Goal: Transaction & Acquisition: Purchase product/service

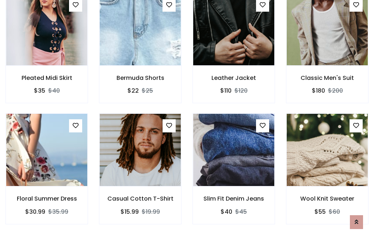
click at [187, 120] on div "Slim Fit Denim Jeans $40 $45" at bounding box center [233, 173] width 93 height 121
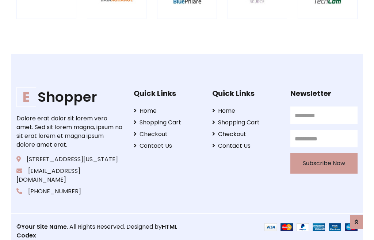
scroll to position [1389, 0]
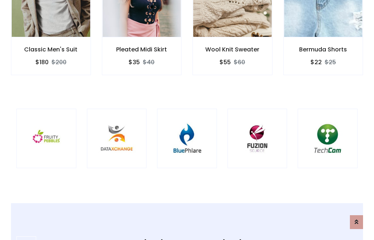
click at [187, 120] on img at bounding box center [187, 139] width 42 height 42
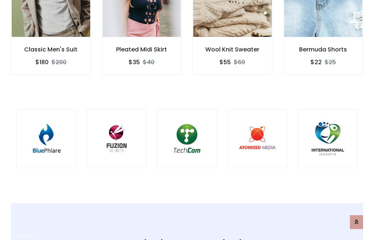
click at [187, 120] on img at bounding box center [187, 139] width 42 height 42
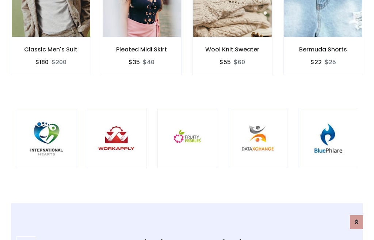
click at [187, 120] on img at bounding box center [187, 139] width 42 height 42
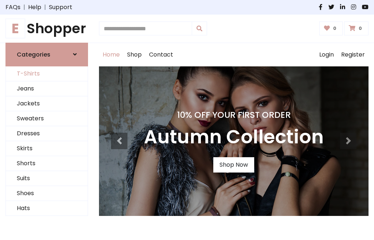
click at [47, 74] on link "T-Shirts" at bounding box center [47, 73] width 82 height 15
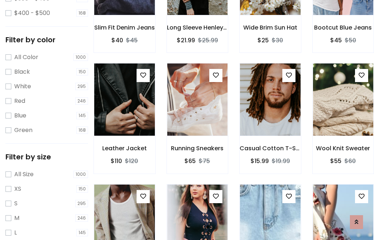
scroll to position [37, 0]
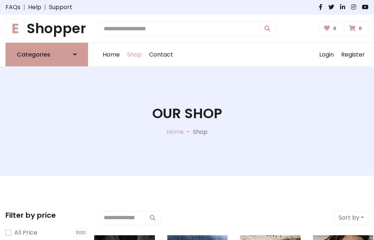
click at [47, 28] on h1 "E Shopper" at bounding box center [46, 28] width 82 height 16
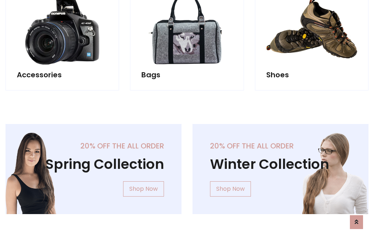
scroll to position [709, 0]
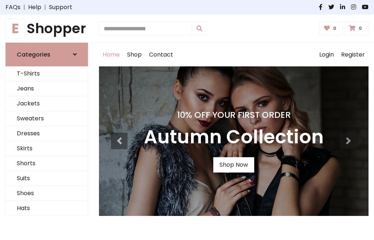
scroll to position [239, 0]
